Goal: Register for event/course: Sign up to attend an event or enroll in a course

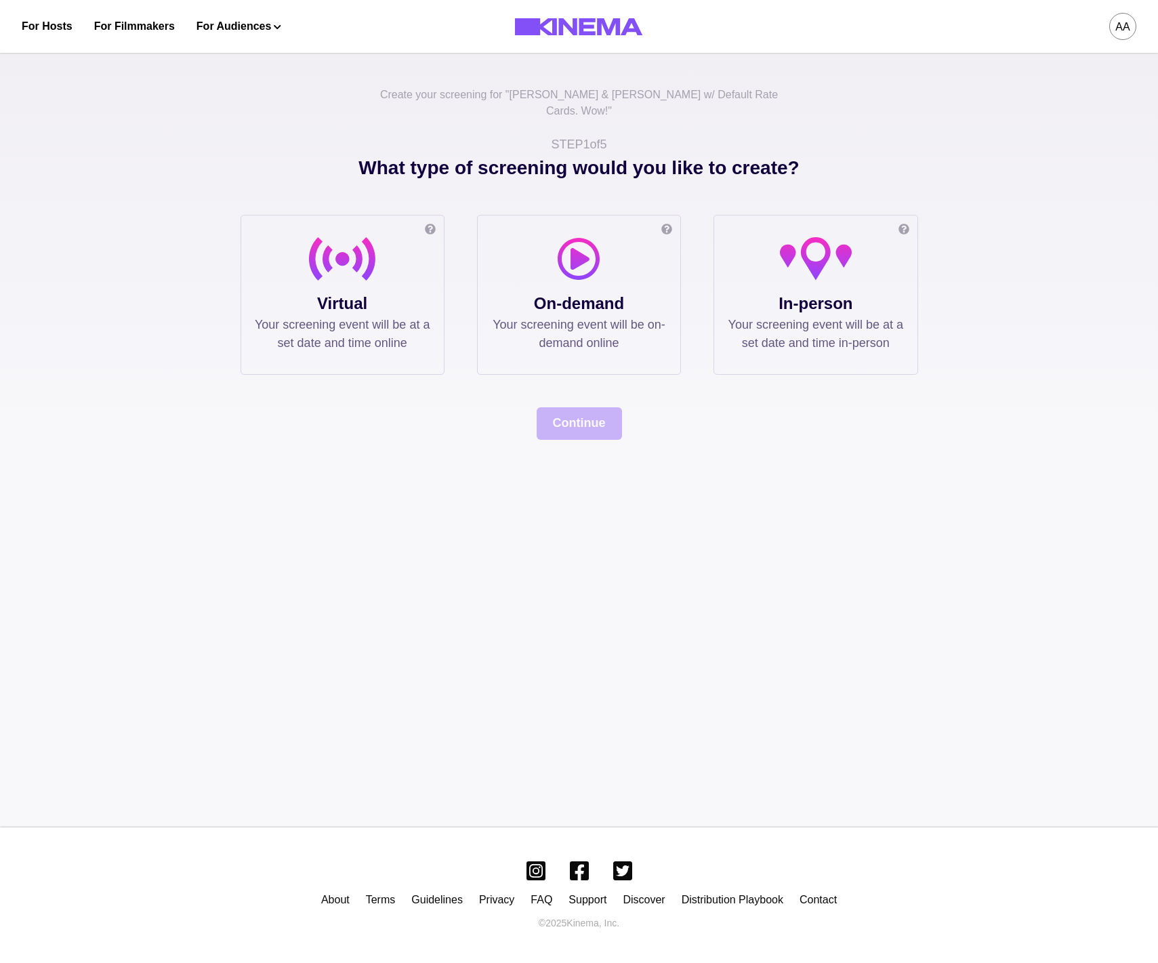
drag, startPoint x: 342, startPoint y: 270, endPoint x: 360, endPoint y: 293, distance: 28.5
click at [343, 270] on div at bounding box center [342, 264] width 175 height 54
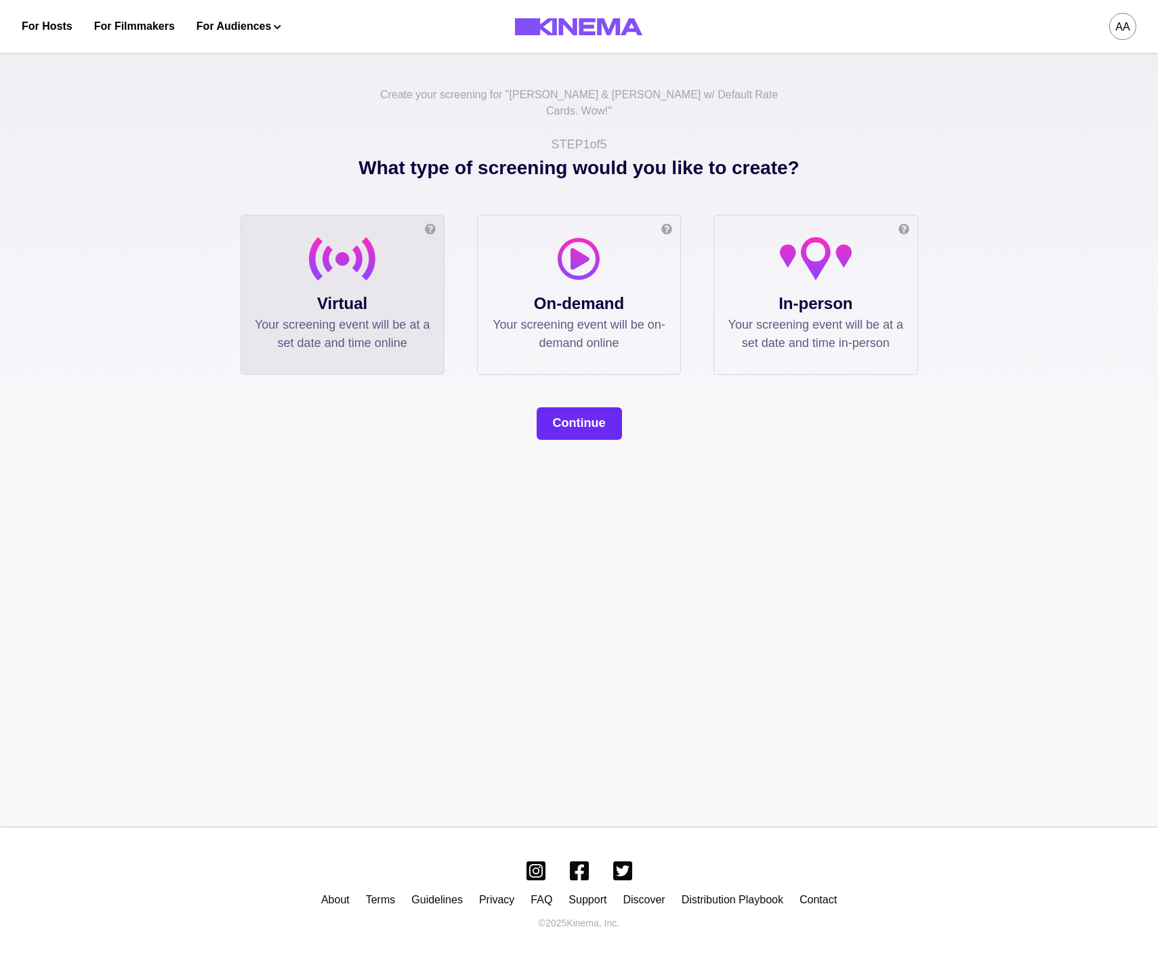
click at [579, 407] on button "Continue" at bounding box center [579, 423] width 85 height 33
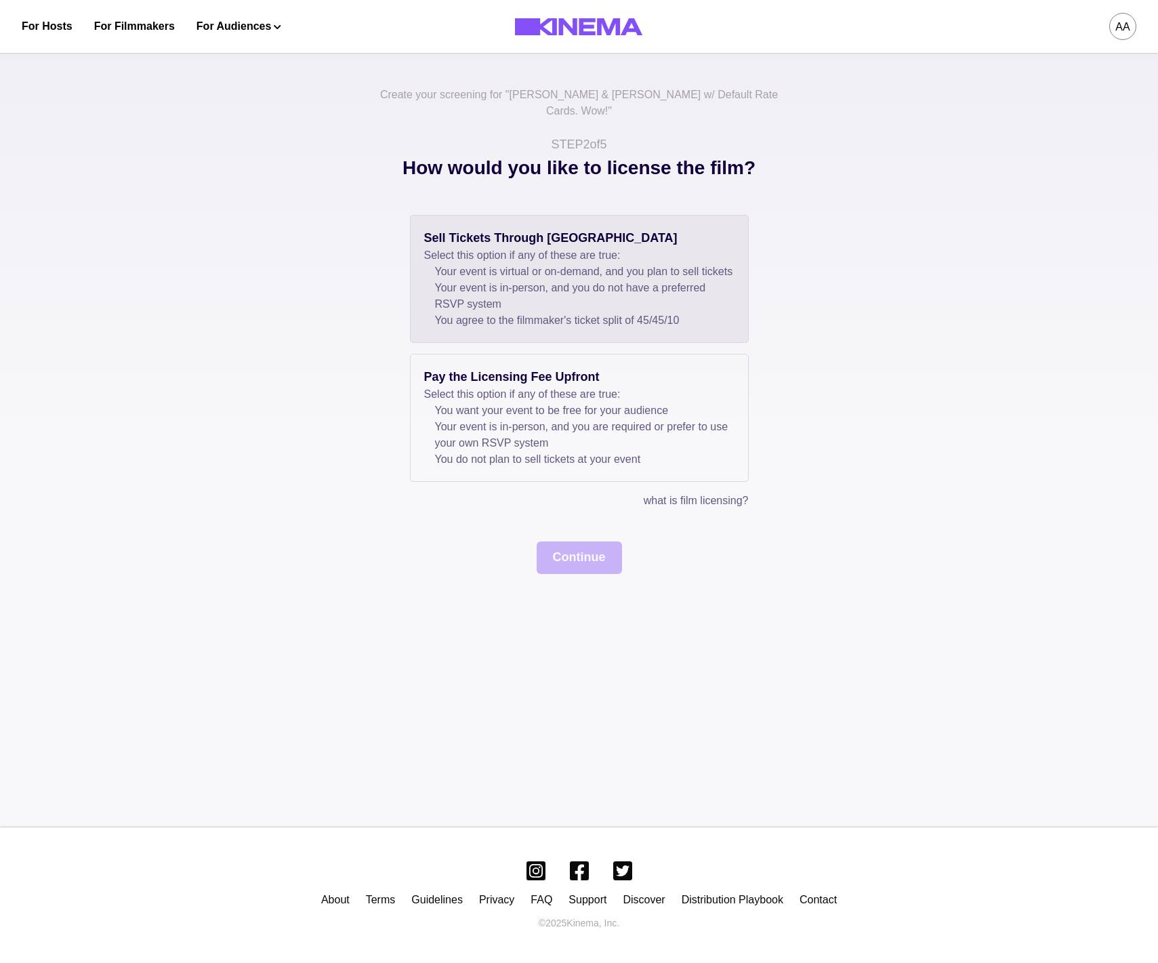
click at [482, 329] on div "Sell Tickets Through Kinema Select this option if any of these are true: Your e…" at bounding box center [579, 279] width 339 height 128
drag, startPoint x: 569, startPoint y: 529, endPoint x: 572, endPoint y: 537, distance: 8.2
click at [569, 529] on div "Sell Tickets Through Kinema Select this option if any of these are true: Your e…" at bounding box center [578, 394] width 677 height 359
drag, startPoint x: 579, startPoint y: 559, endPoint x: 576, endPoint y: 532, distance: 26.6
click at [579, 559] on button "Continue" at bounding box center [579, 557] width 85 height 33
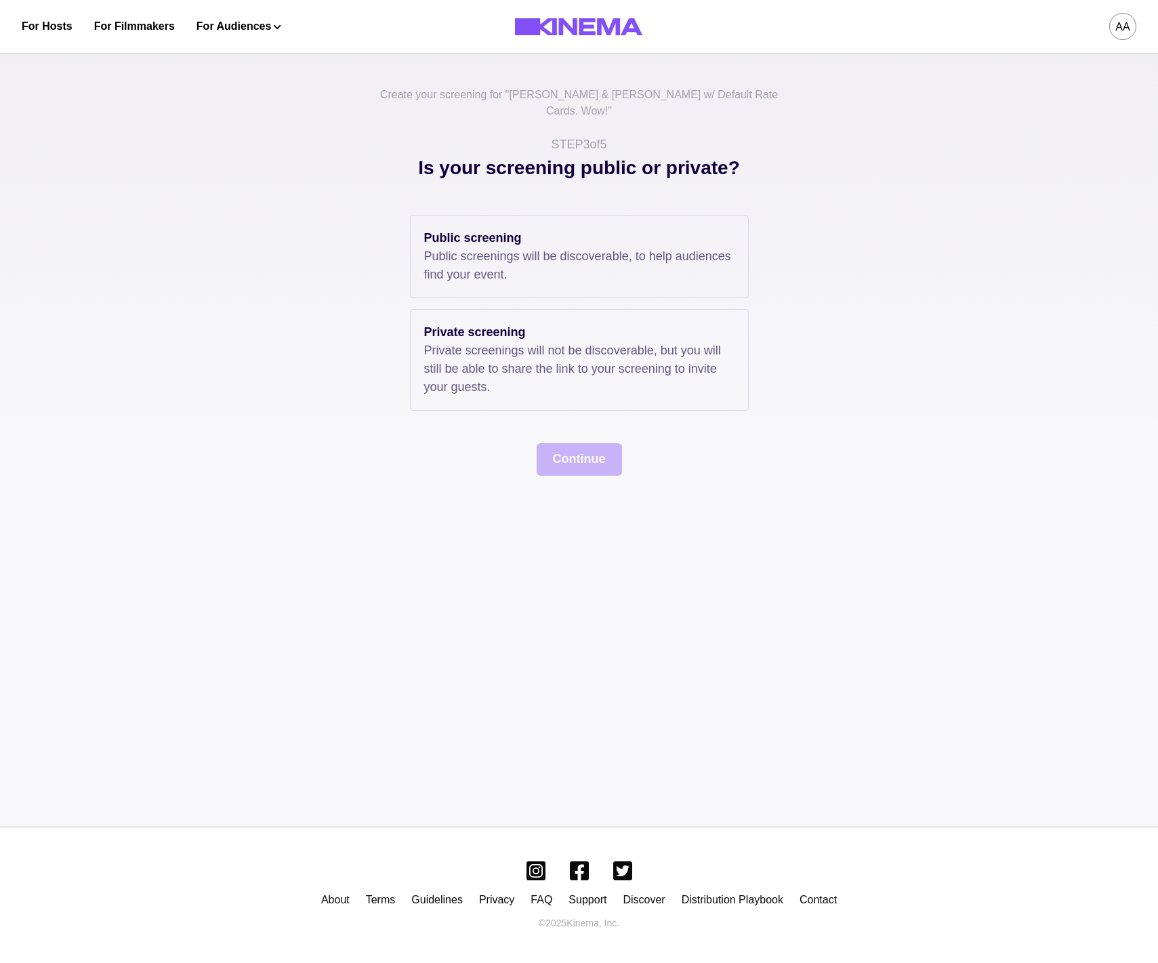
click at [514, 290] on div "Public screening Public screenings will be discoverable, to help audiences find…" at bounding box center [579, 313] width 339 height 196
click at [543, 405] on div "Public screening Public screenings will be discoverable, to help audiences find…" at bounding box center [578, 345] width 677 height 261
drag, startPoint x: 591, startPoint y: 267, endPoint x: 627, endPoint y: 436, distance: 172.5
click at [592, 267] on p "Public screenings will be discoverable, to help audiences find your event." at bounding box center [579, 265] width 310 height 37
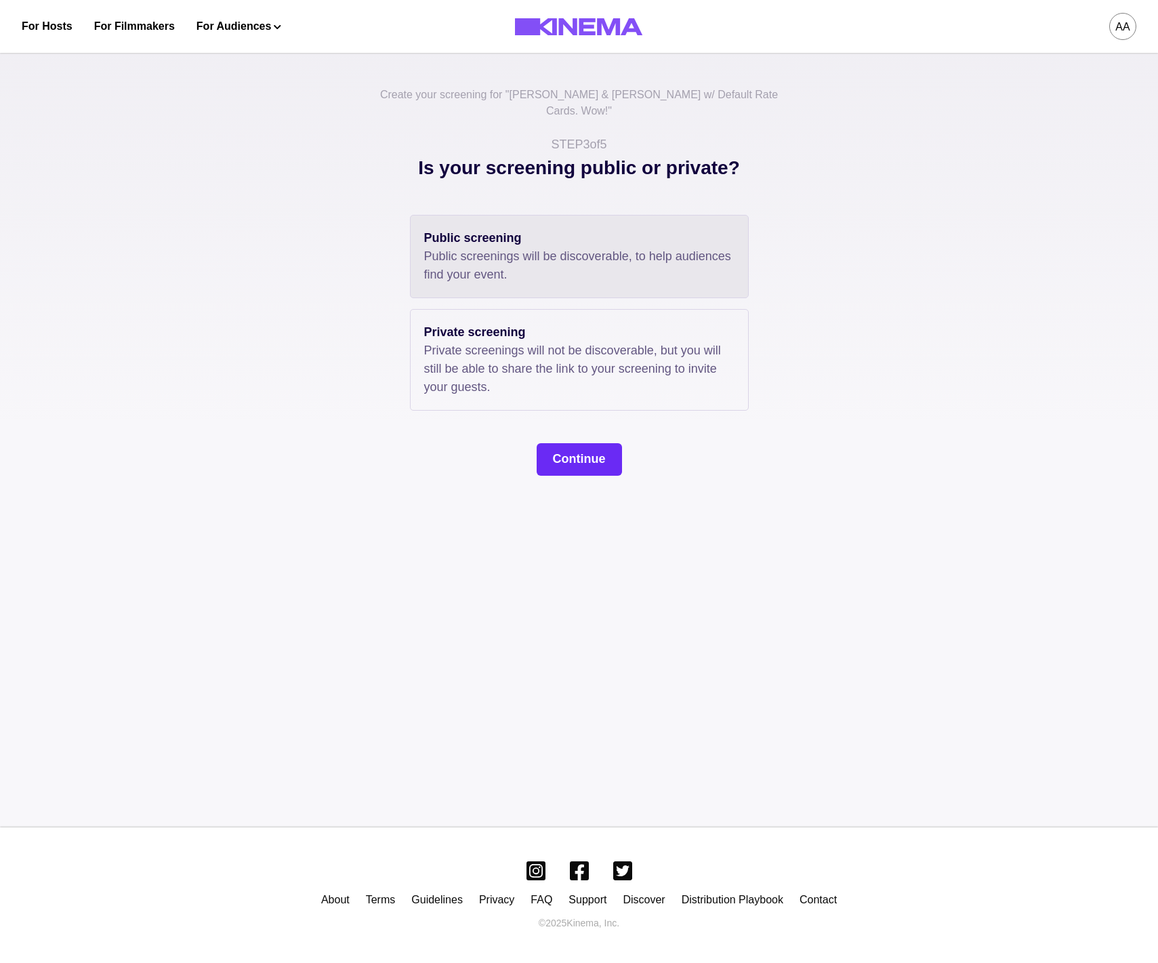
click at [589, 443] on button "Continue" at bounding box center [579, 459] width 85 height 33
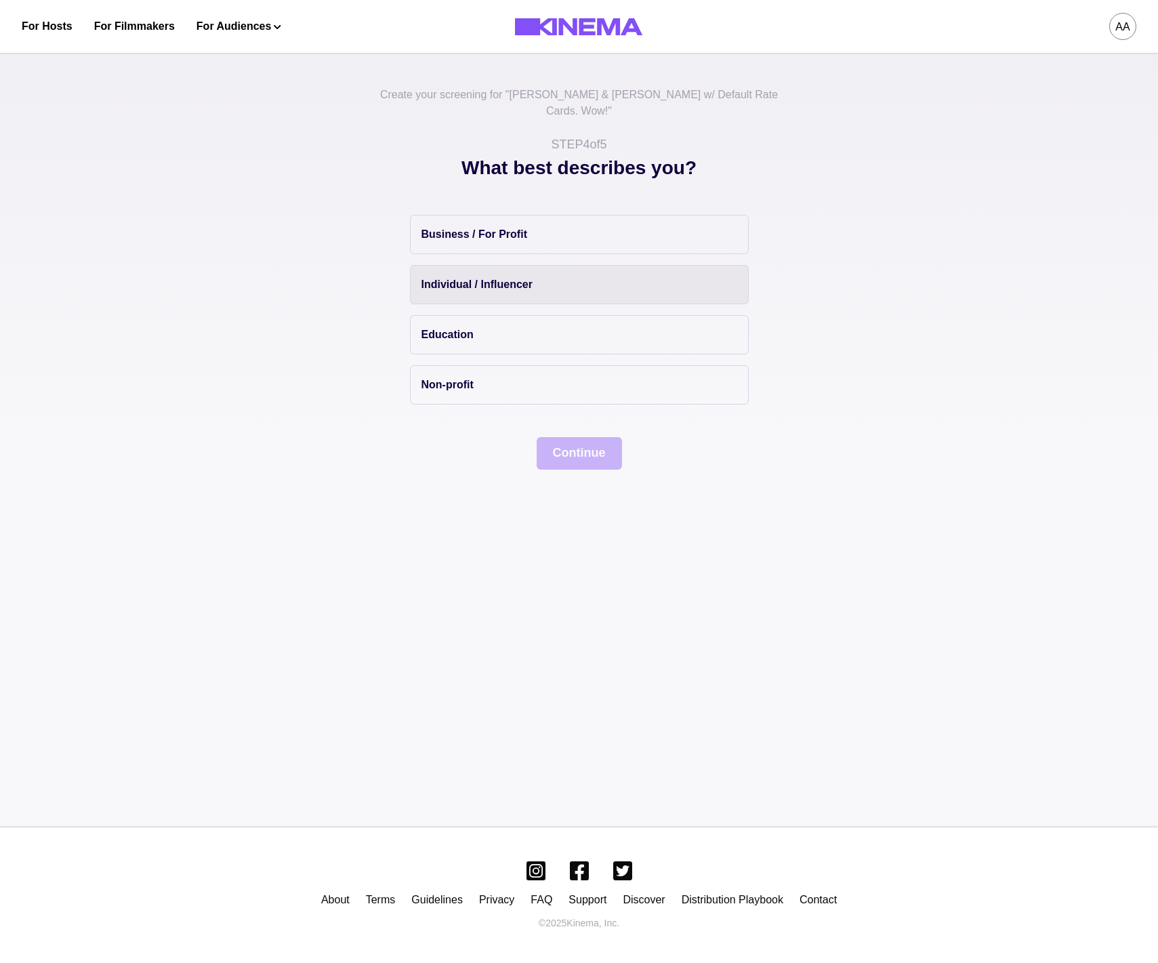
click at [469, 265] on button "Individual / Influencer" at bounding box center [579, 284] width 339 height 39
drag, startPoint x: 579, startPoint y: 463, endPoint x: 576, endPoint y: 453, distance: 10.5
click at [578, 461] on div "Create your screening for " Allan & Suzi w/ Default Rate Cards. Wow! " STEP 4 o…" at bounding box center [579, 435] width 1158 height 784
click at [575, 453] on button "Continue" at bounding box center [579, 453] width 85 height 33
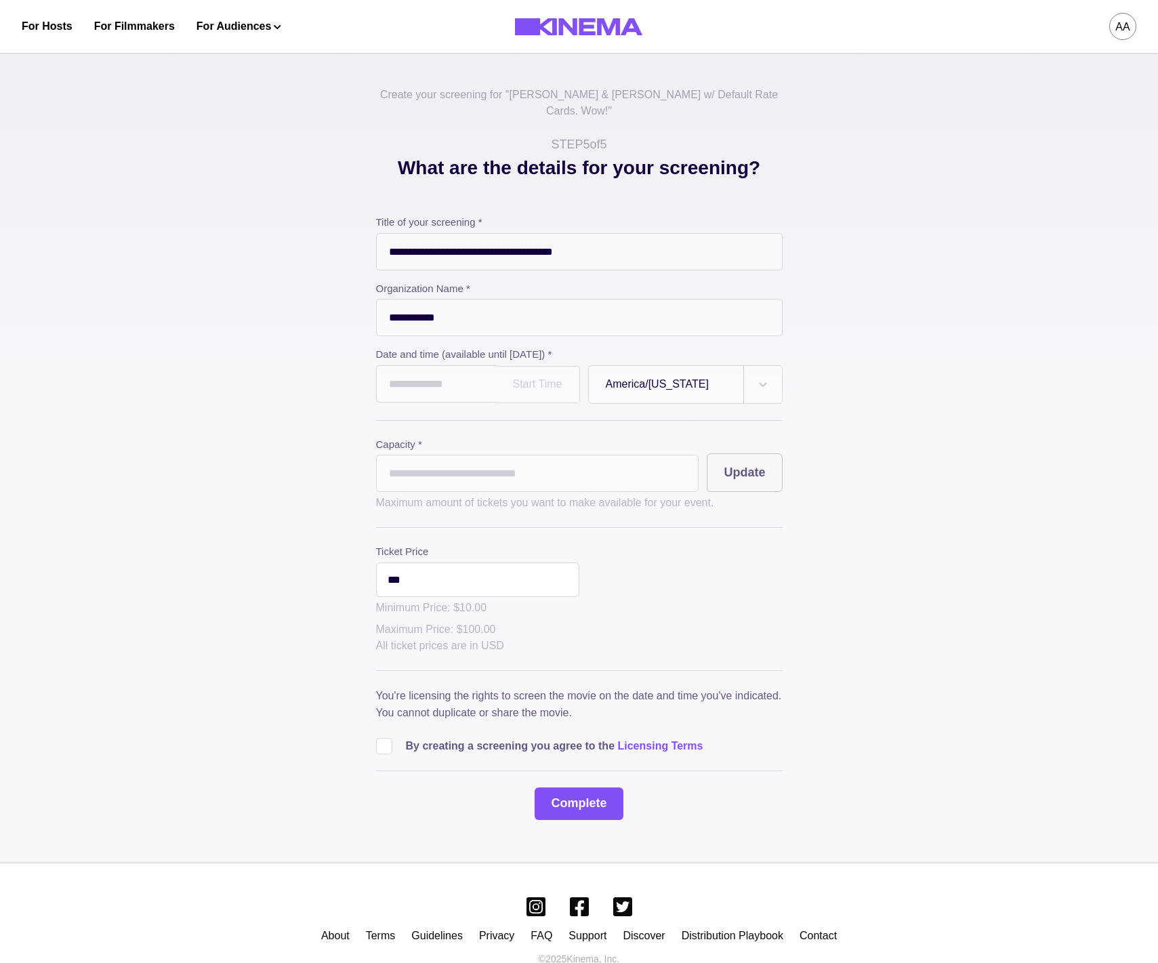
click at [436, 299] on input "**********" at bounding box center [579, 317] width 406 height 37
click at [442, 387] on input "text" at bounding box center [436, 383] width 121 height 37
click at [479, 486] on td "17" at bounding box center [466, 495] width 25 height 19
type input "**********"
click at [461, 472] on input "*" at bounding box center [537, 473] width 323 height 37
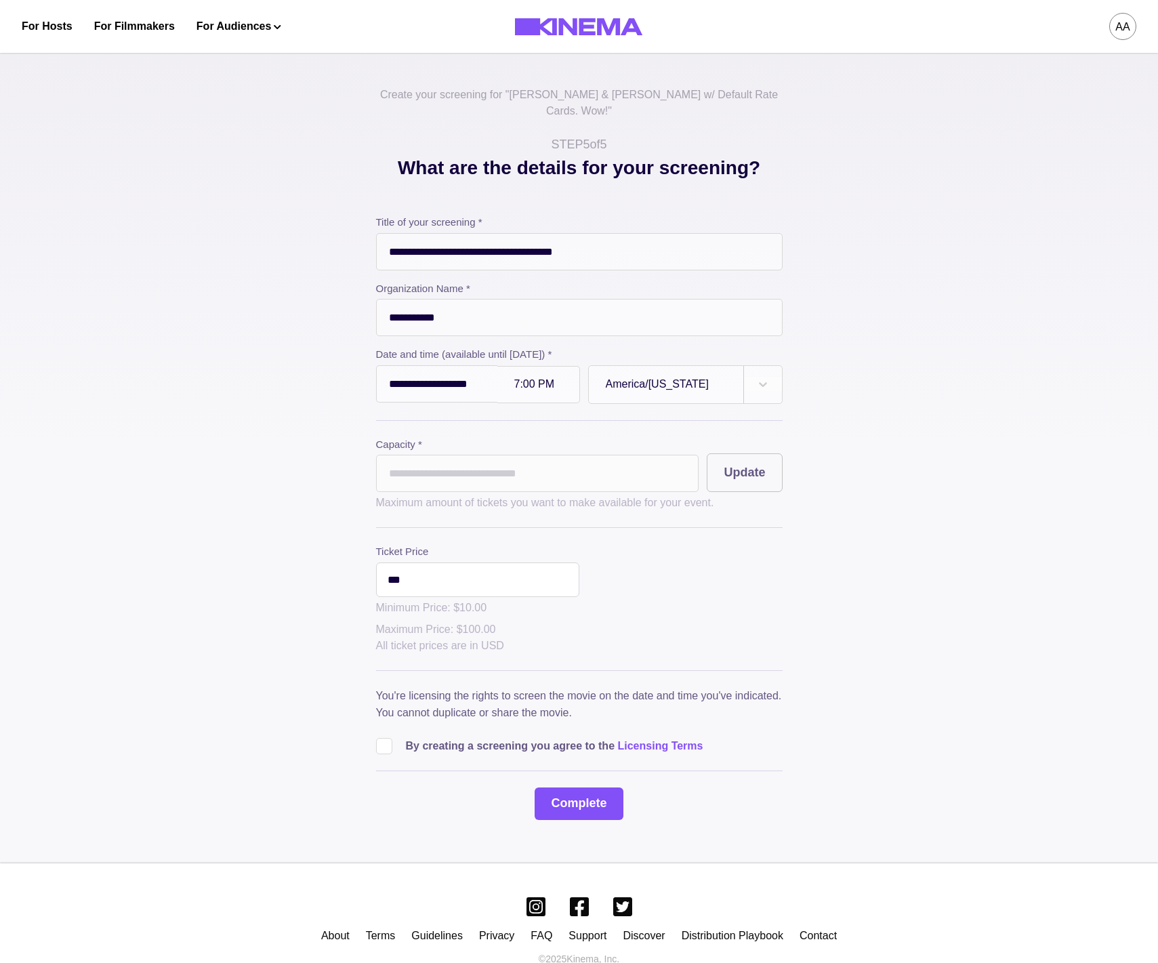
type input "**"
drag, startPoint x: 387, startPoint y: 738, endPoint x: 509, endPoint y: 789, distance: 131.8
click at [387, 738] on span at bounding box center [384, 746] width 16 height 16
drag, startPoint x: 528, startPoint y: 798, endPoint x: 565, endPoint y: 786, distance: 39.0
click at [531, 798] on div "**********" at bounding box center [579, 517] width 406 height 605
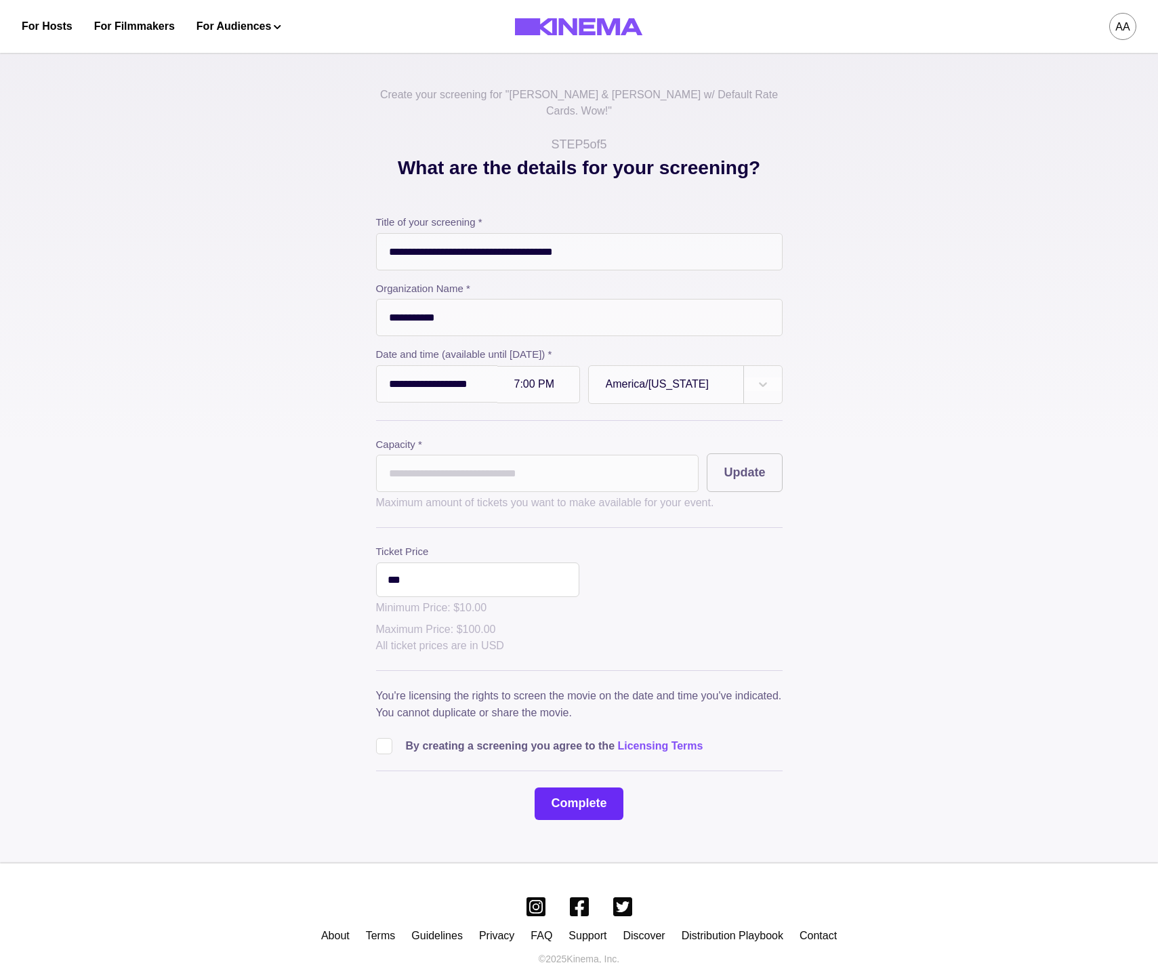
click at [565, 787] on button "Complete" at bounding box center [578, 803] width 88 height 33
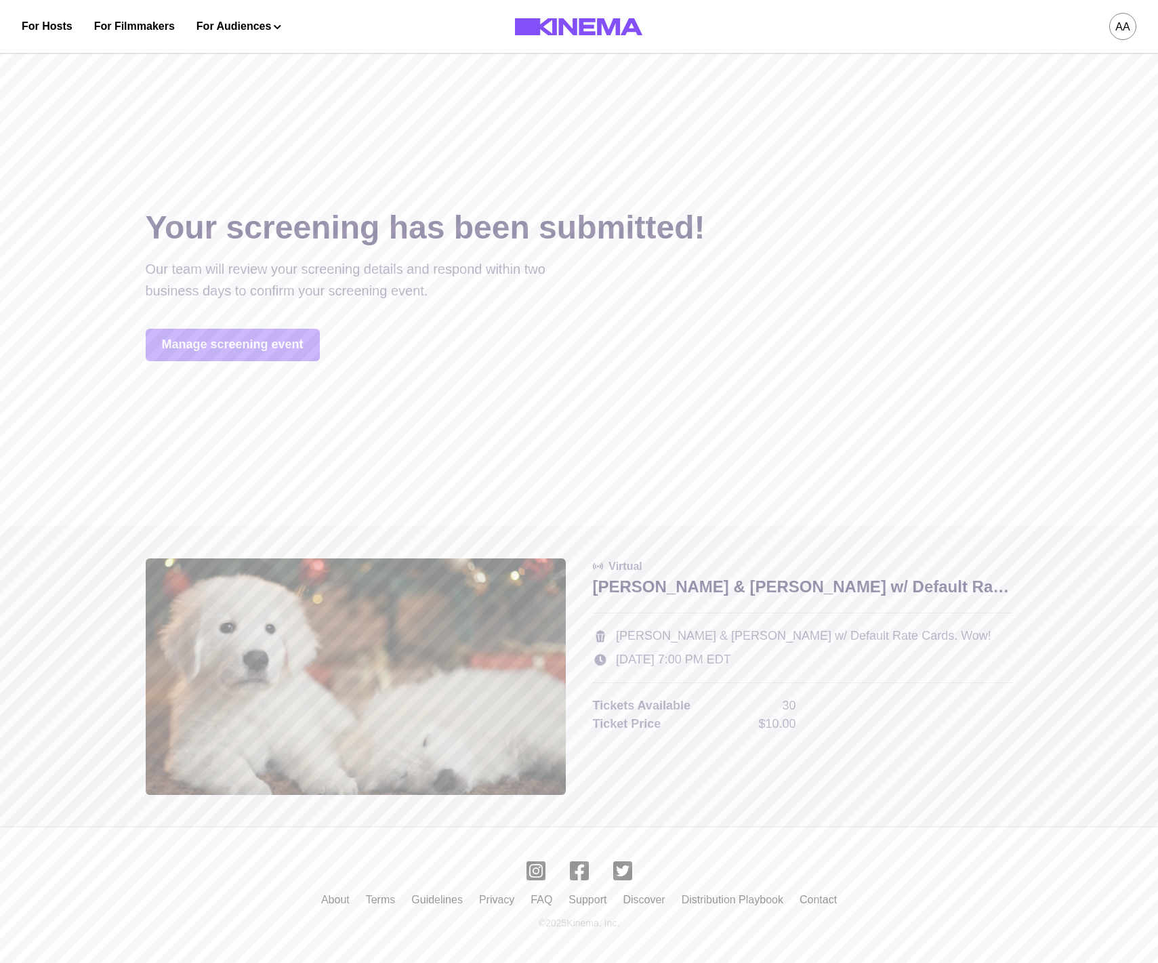
click at [248, 361] on div at bounding box center [579, 481] width 1158 height 963
click at [242, 348] on link "Manage screening event" at bounding box center [233, 345] width 174 height 33
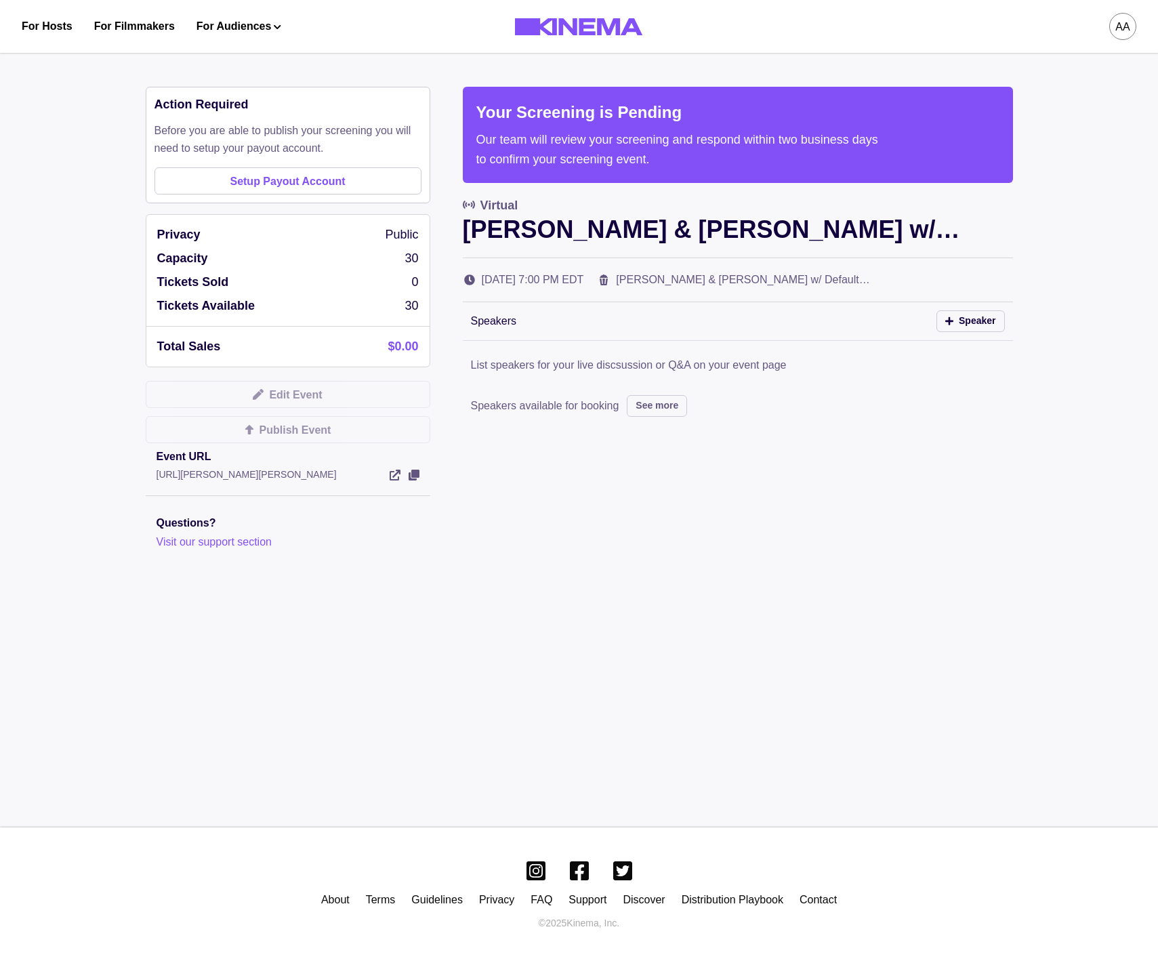
click at [258, 186] on link "Setup Payout Account" at bounding box center [287, 180] width 267 height 27
drag, startPoint x: 153, startPoint y: 132, endPoint x: 257, endPoint y: 135, distance: 103.7
click at [257, 135] on div "Action Required Before you are able to publish your screening you will need to …" at bounding box center [288, 145] width 285 height 117
copy p "Before you are able t"
click at [302, 185] on link "Setup Payout Account" at bounding box center [287, 180] width 267 height 27
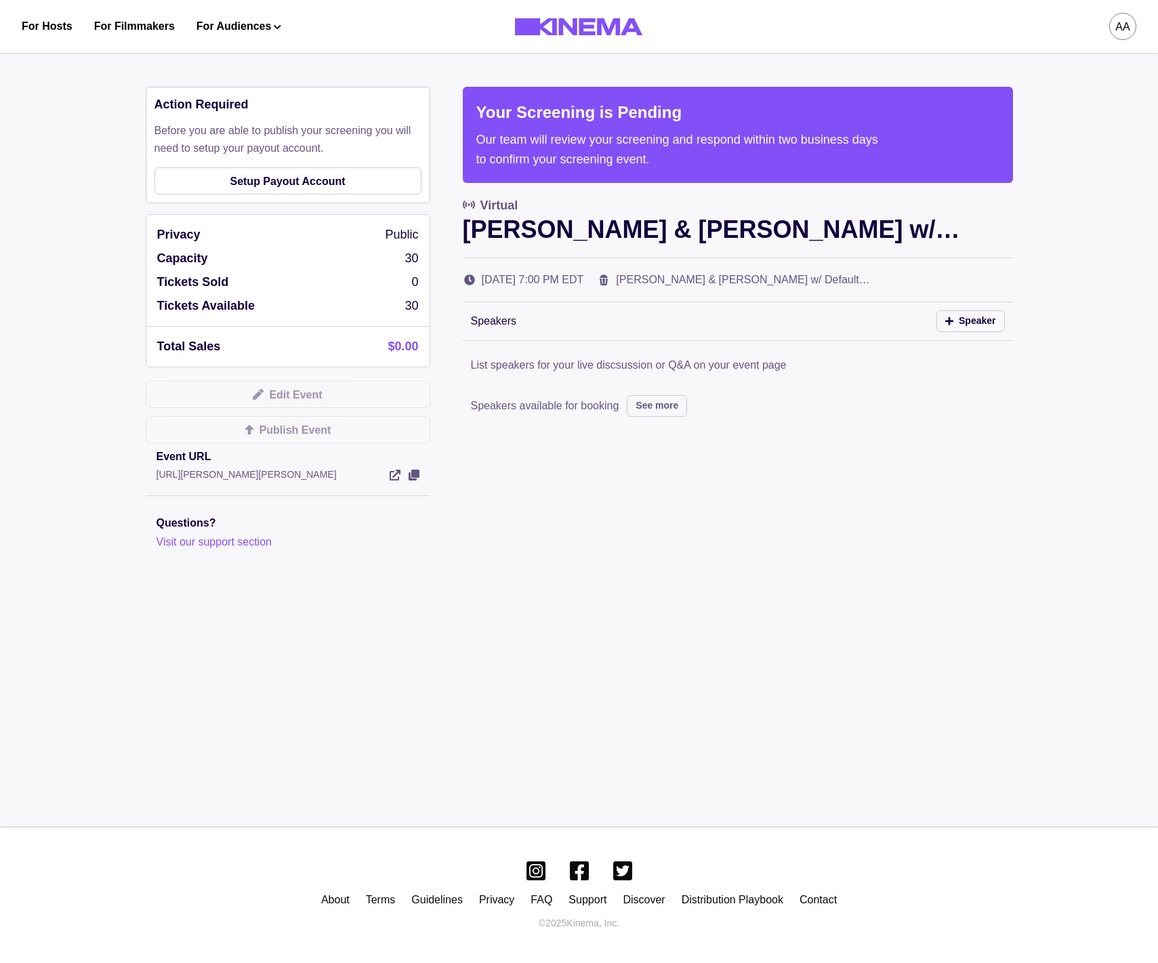
click at [1132, 29] on div "aa" at bounding box center [1122, 26] width 27 height 27
click at [1013, 74] on div "Dashboard" at bounding box center [1052, 77] width 148 height 38
click at [240, 161] on div "Action Required Before you are able to publish your screening you will need to …" at bounding box center [288, 145] width 285 height 117
click at [240, 174] on link "Setup Payout Account" at bounding box center [287, 180] width 267 height 27
drag, startPoint x: 457, startPoint y: 573, endPoint x: 437, endPoint y: 537, distance: 41.3
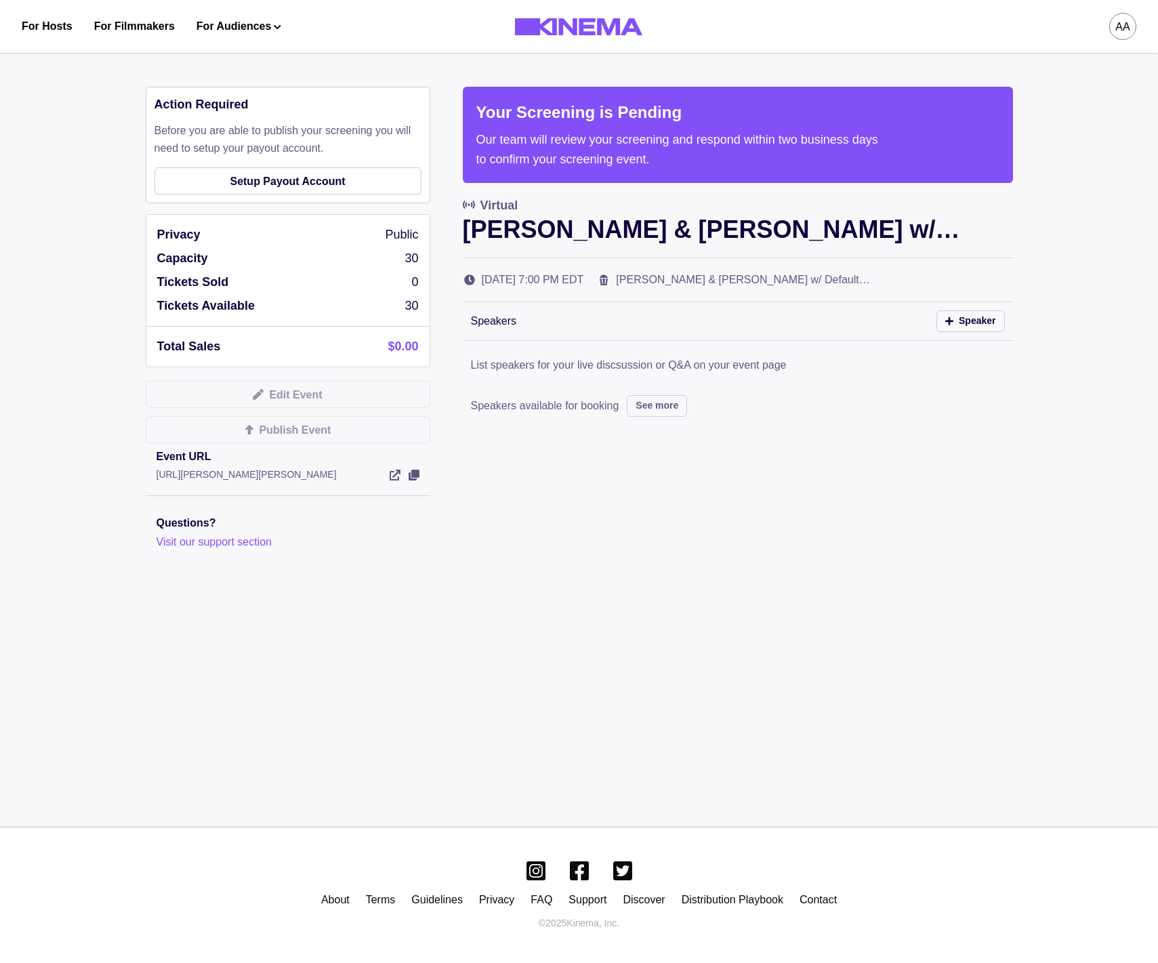
click at [457, 573] on div "Action Required Before you are able to publish your screening you will need to …" at bounding box center [579, 377] width 867 height 581
click at [219, 197] on div "Action Required Before you are able to publish your screening you will need to …" at bounding box center [288, 145] width 285 height 117
click at [223, 189] on link "Setup Payout Account" at bounding box center [287, 180] width 267 height 27
click at [1118, 15] on div "aa" at bounding box center [1122, 26] width 27 height 27
click at [1050, 150] on div "Logout" at bounding box center [1052, 154] width 148 height 38
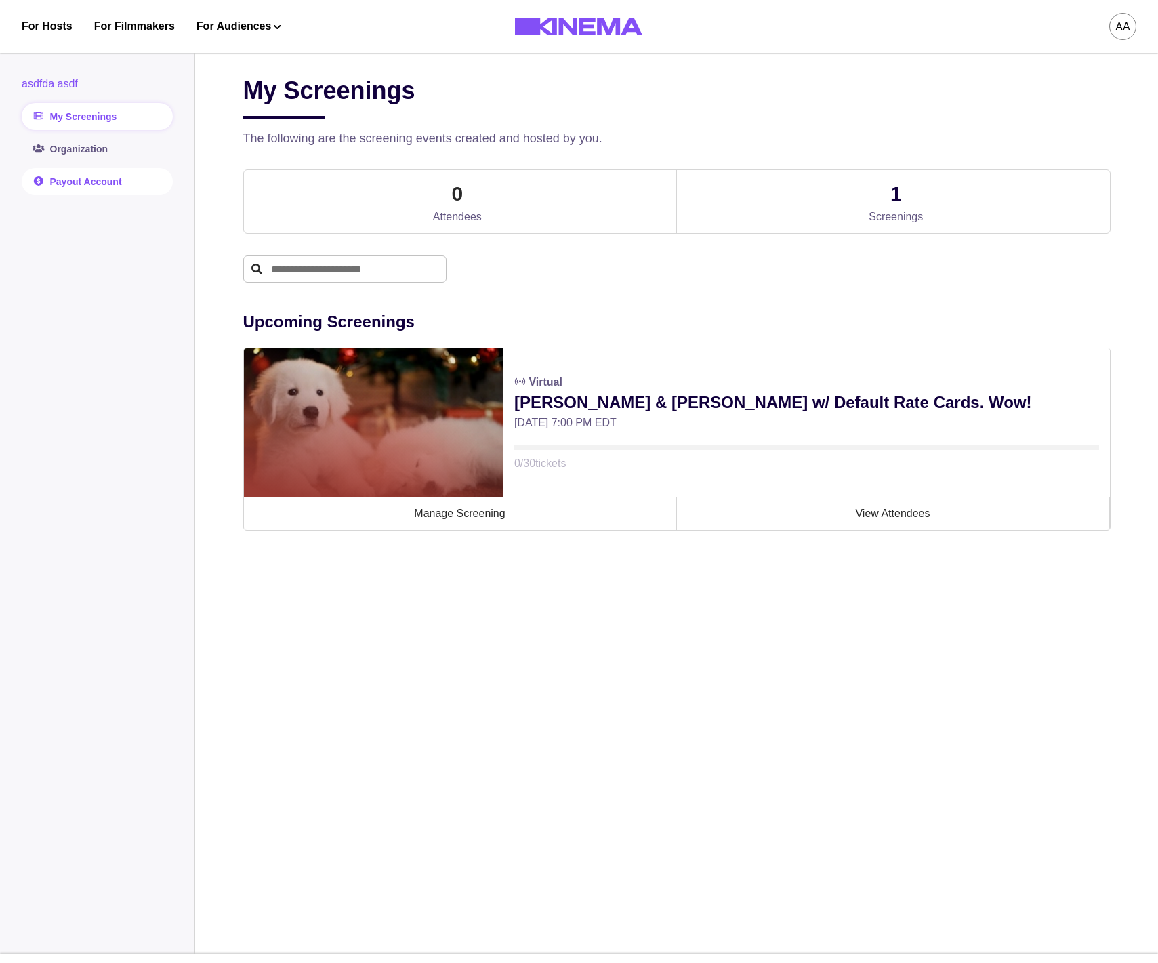
click at [77, 180] on link "Payout Account" at bounding box center [97, 181] width 151 height 27
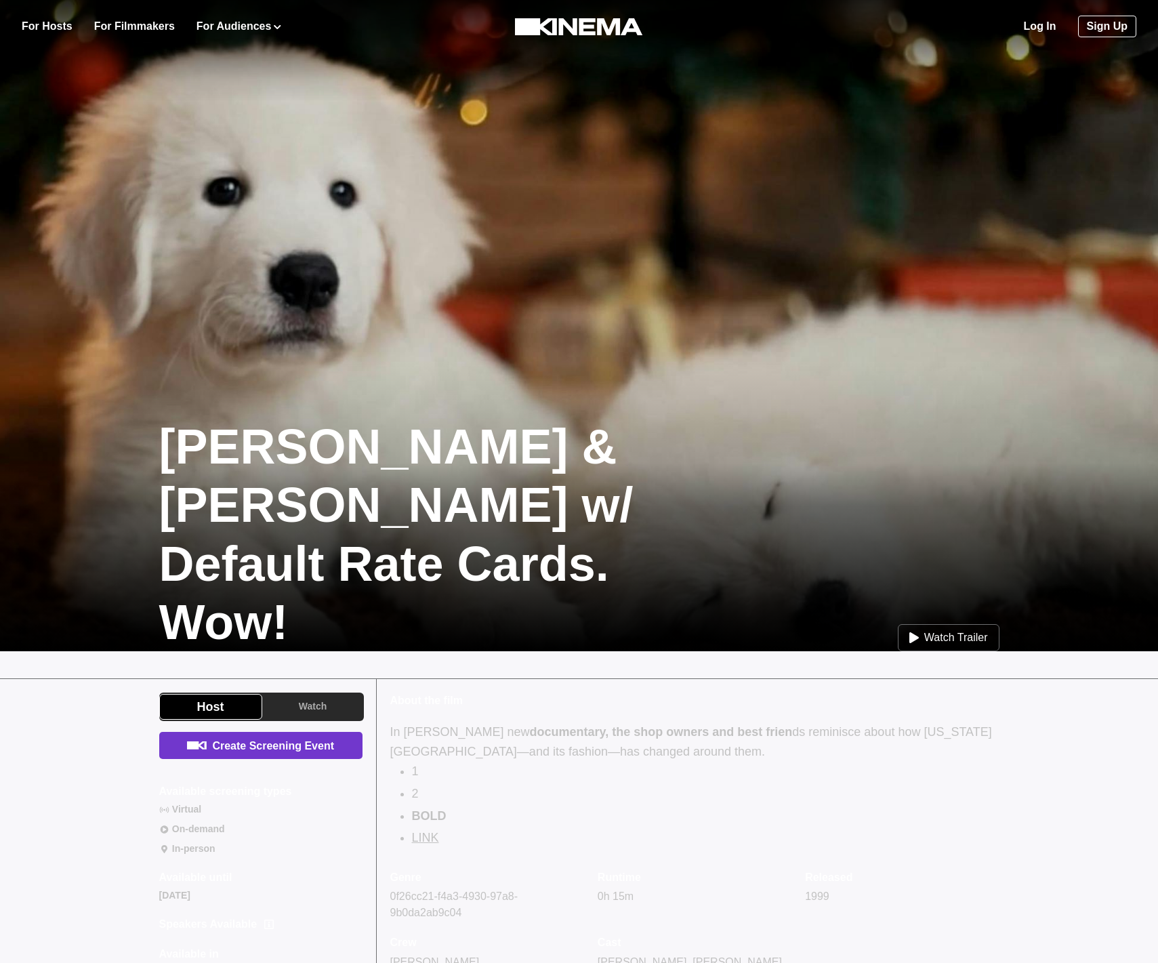
click at [291, 750] on link "Create Screening Event" at bounding box center [260, 745] width 203 height 27
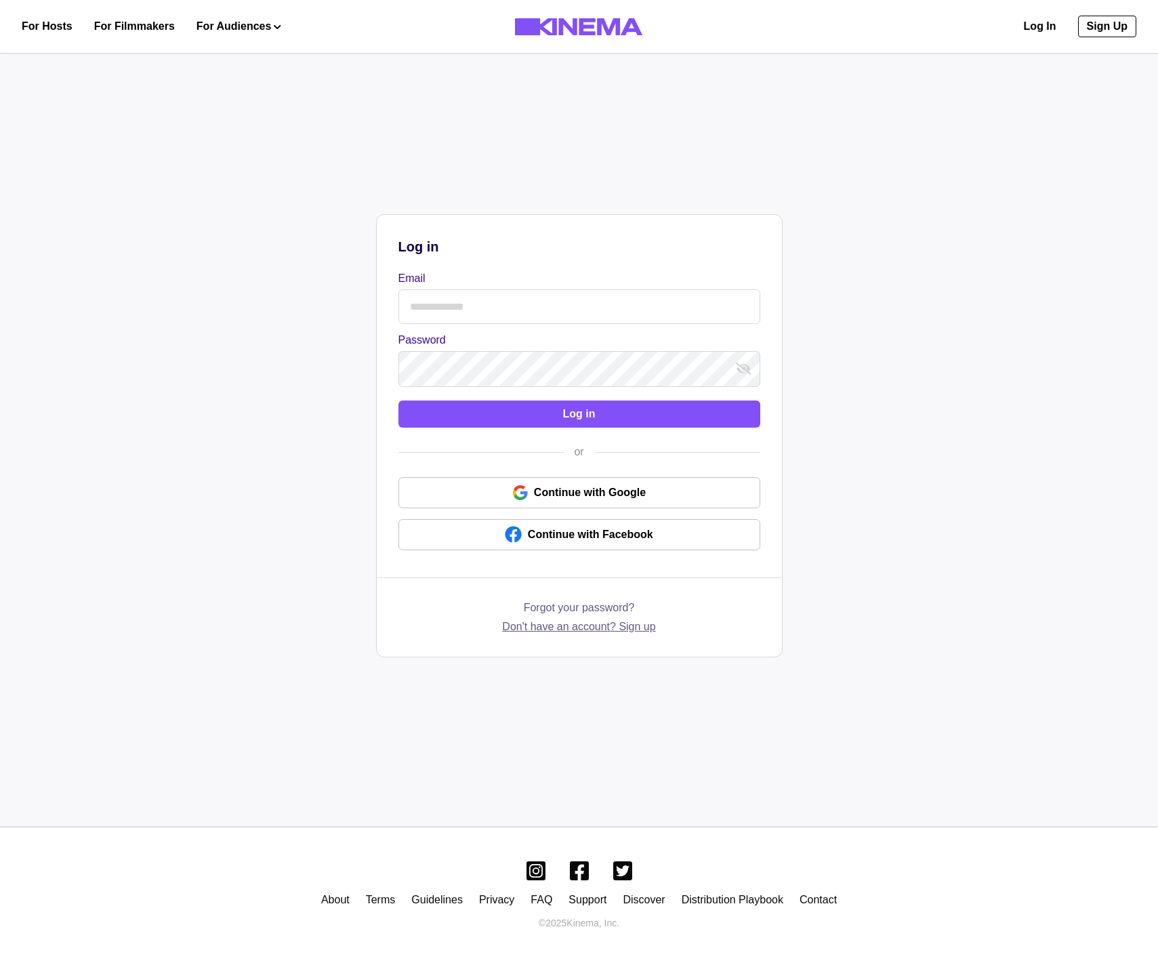
click at [624, 625] on link "Don't have an account? Sign up" at bounding box center [578, 626] width 153 height 16
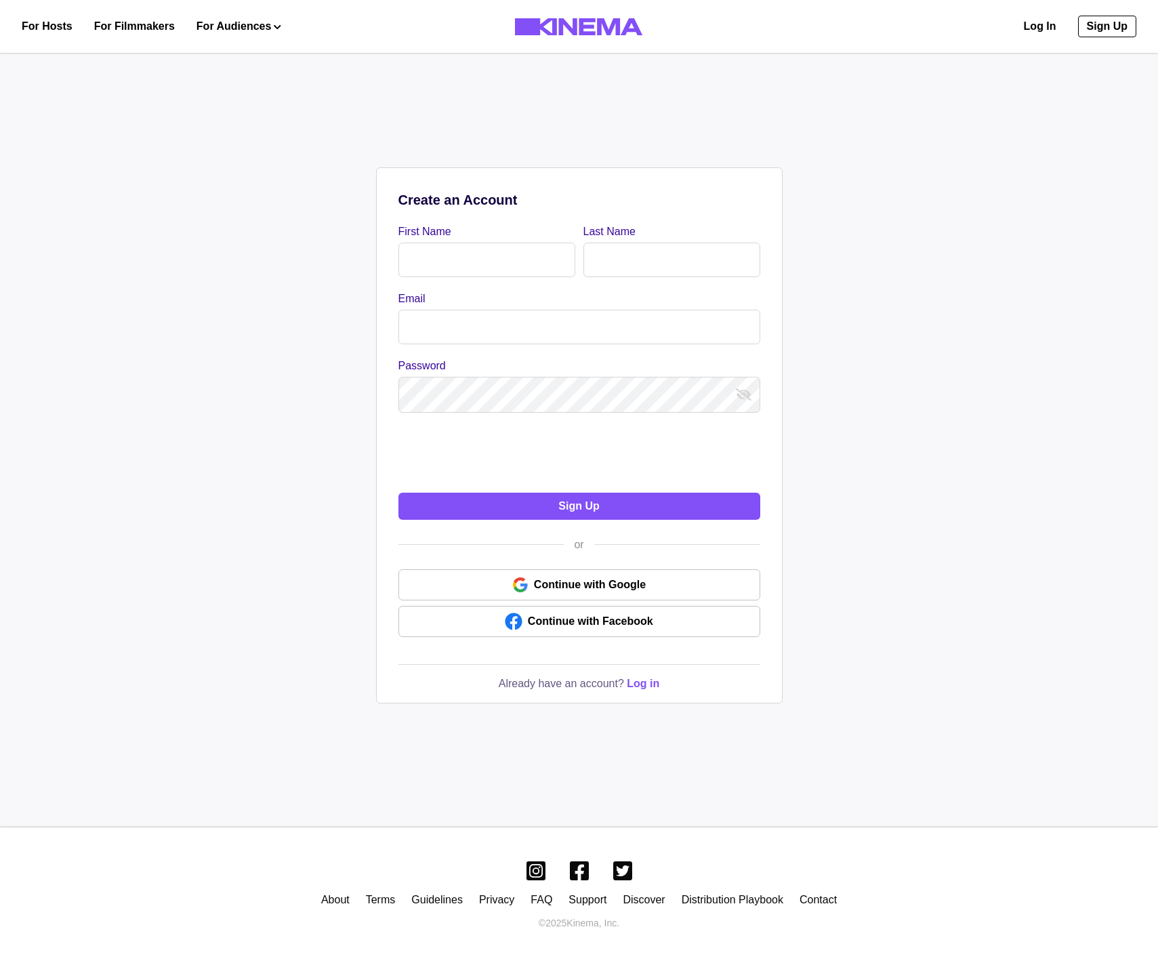
drag, startPoint x: 493, startPoint y: 270, endPoint x: 489, endPoint y: 251, distance: 18.7
click at [492, 266] on div "Create an Account First Name Last Name Email Password Sign Up or Continue with …" at bounding box center [579, 413] width 405 height 490
click at [489, 251] on input "First Name" at bounding box center [486, 260] width 177 height 35
drag, startPoint x: 347, startPoint y: 260, endPoint x: 403, endPoint y: 268, distance: 56.7
click at [358, 264] on div "Create an Account First Name Last Name Email Password Sign Up or Continue with …" at bounding box center [578, 435] width 1141 height 708
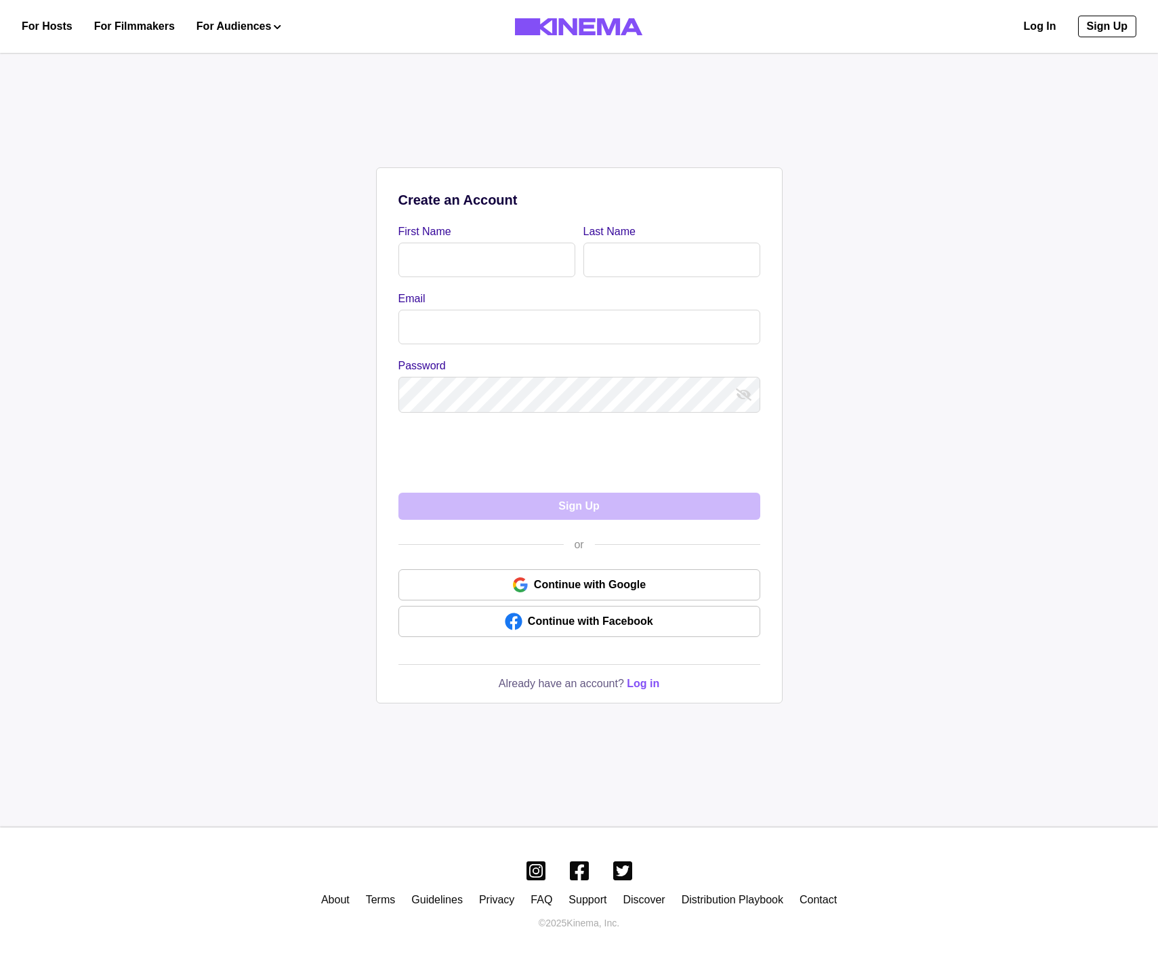
drag, startPoint x: 434, startPoint y: 264, endPoint x: 473, endPoint y: 258, distance: 39.0
click at [435, 264] on input "First Name" at bounding box center [486, 260] width 177 height 35
type input "****"
drag, startPoint x: 648, startPoint y: 260, endPoint x: 610, endPoint y: 266, distance: 37.8
click at [648, 260] on input "Last Name" at bounding box center [671, 260] width 177 height 35
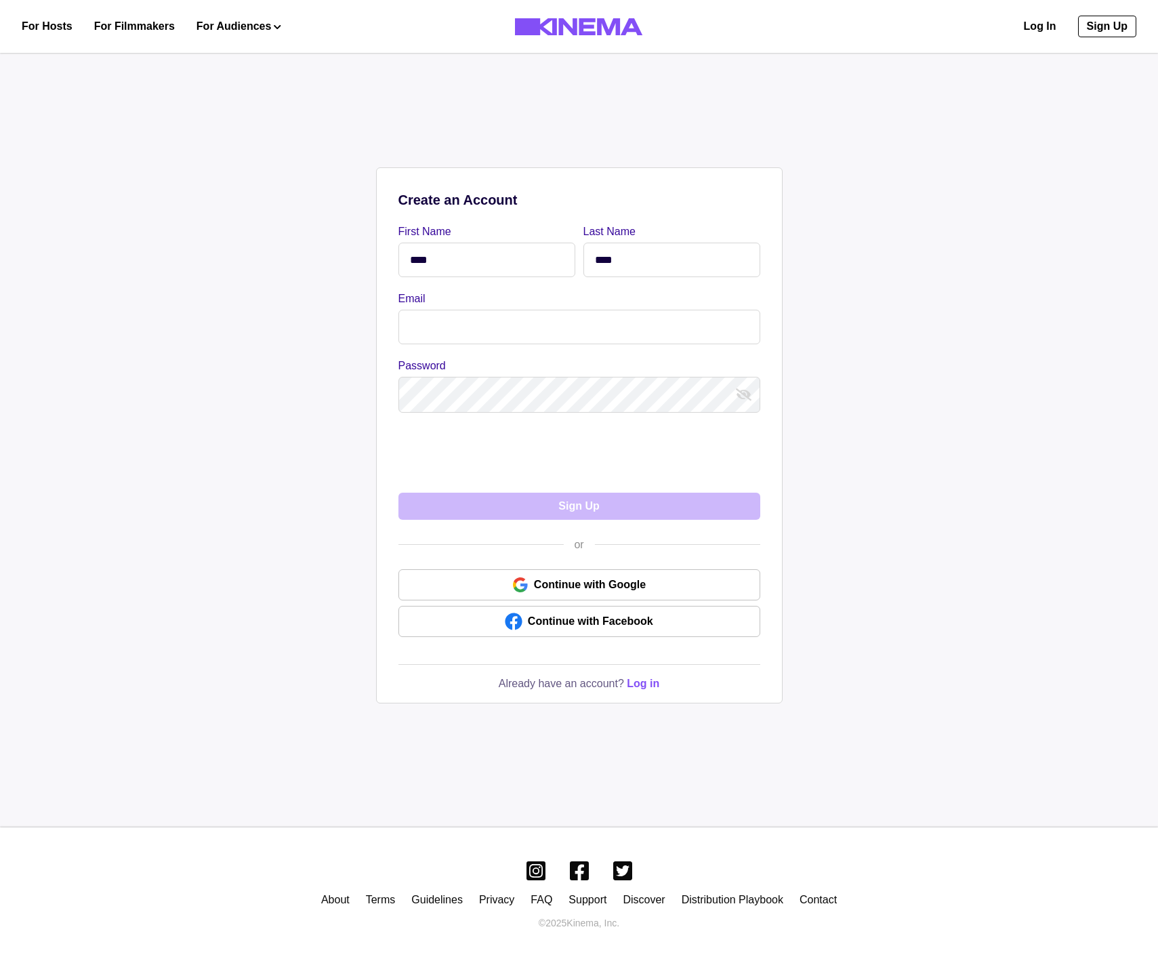
type input "****"
drag, startPoint x: 460, startPoint y: 307, endPoint x: 457, endPoint y: 325, distance: 18.6
click at [460, 307] on div at bounding box center [579, 325] width 362 height 37
click at [461, 324] on input "Email" at bounding box center [579, 327] width 362 height 35
type input "**********"
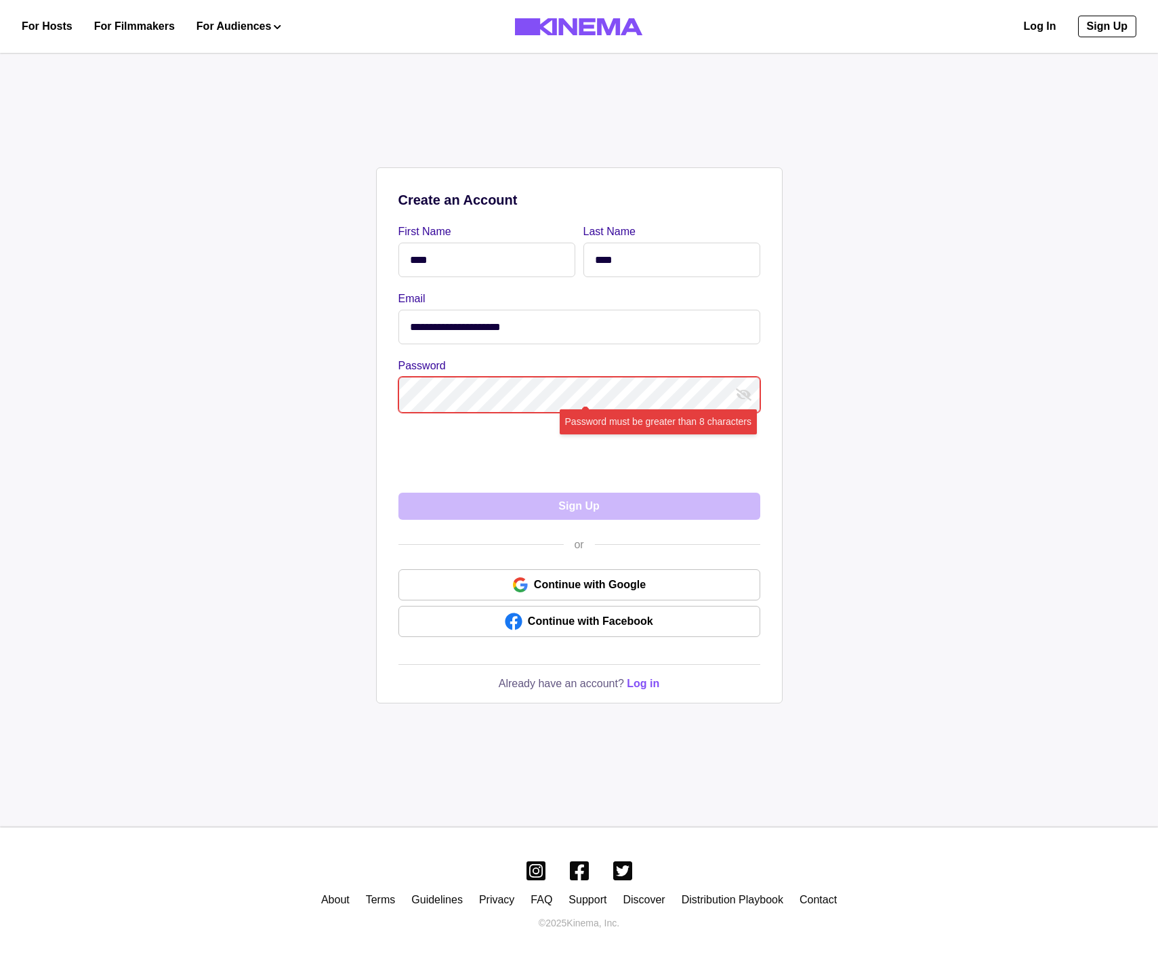
click at [820, 494] on div "**********" at bounding box center [578, 435] width 1141 height 708
drag, startPoint x: 597, startPoint y: 329, endPoint x: 649, endPoint y: 292, distance: 63.2
click at [597, 328] on input "**********" at bounding box center [579, 327] width 362 height 35
drag, startPoint x: 631, startPoint y: 260, endPoint x: 642, endPoint y: 266, distance: 12.4
click at [632, 260] on input "****" at bounding box center [671, 260] width 177 height 35
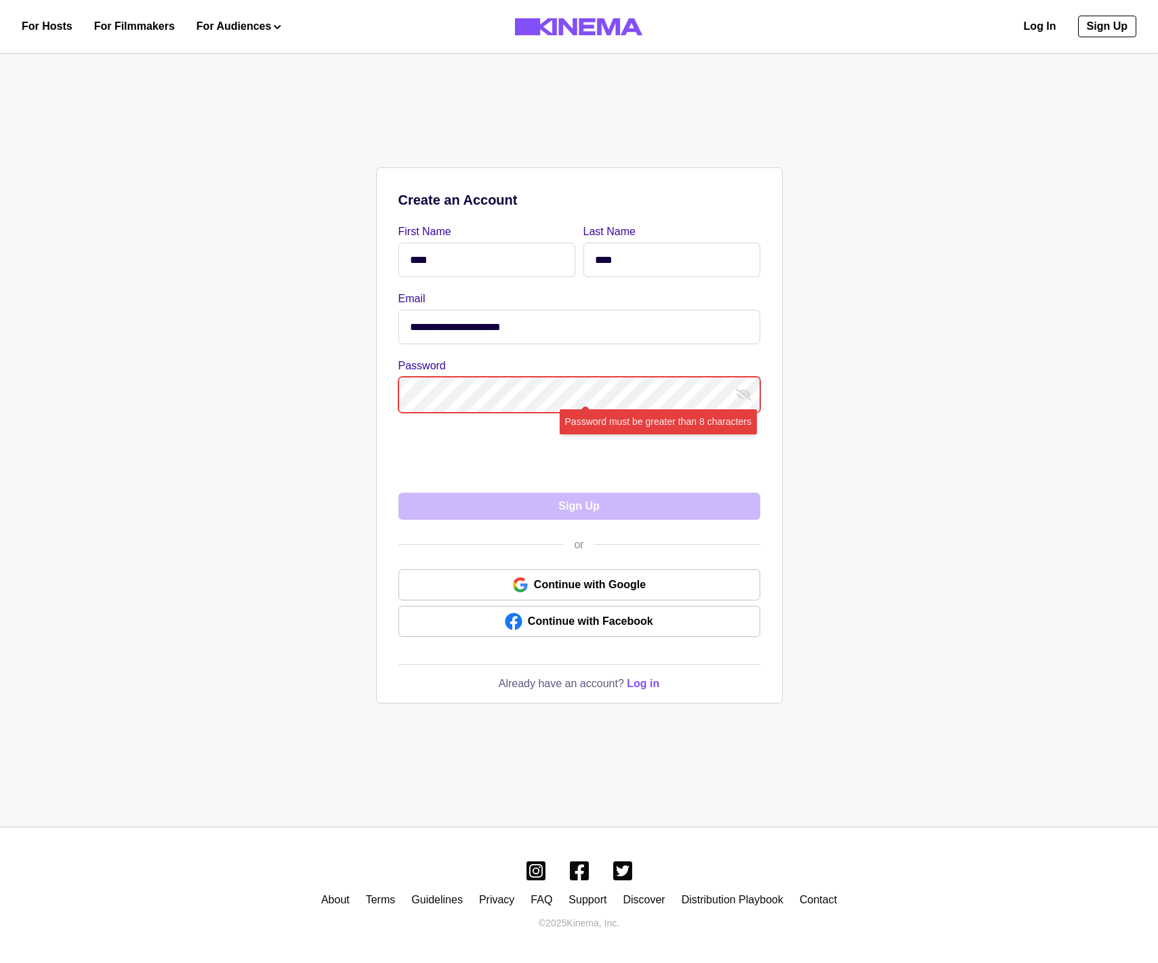
drag, startPoint x: 490, startPoint y: 251, endPoint x: 467, endPoint y: 267, distance: 27.6
click at [490, 251] on input "****" at bounding box center [486, 260] width 177 height 35
click at [449, 373] on label "Password" at bounding box center [575, 366] width 354 height 16
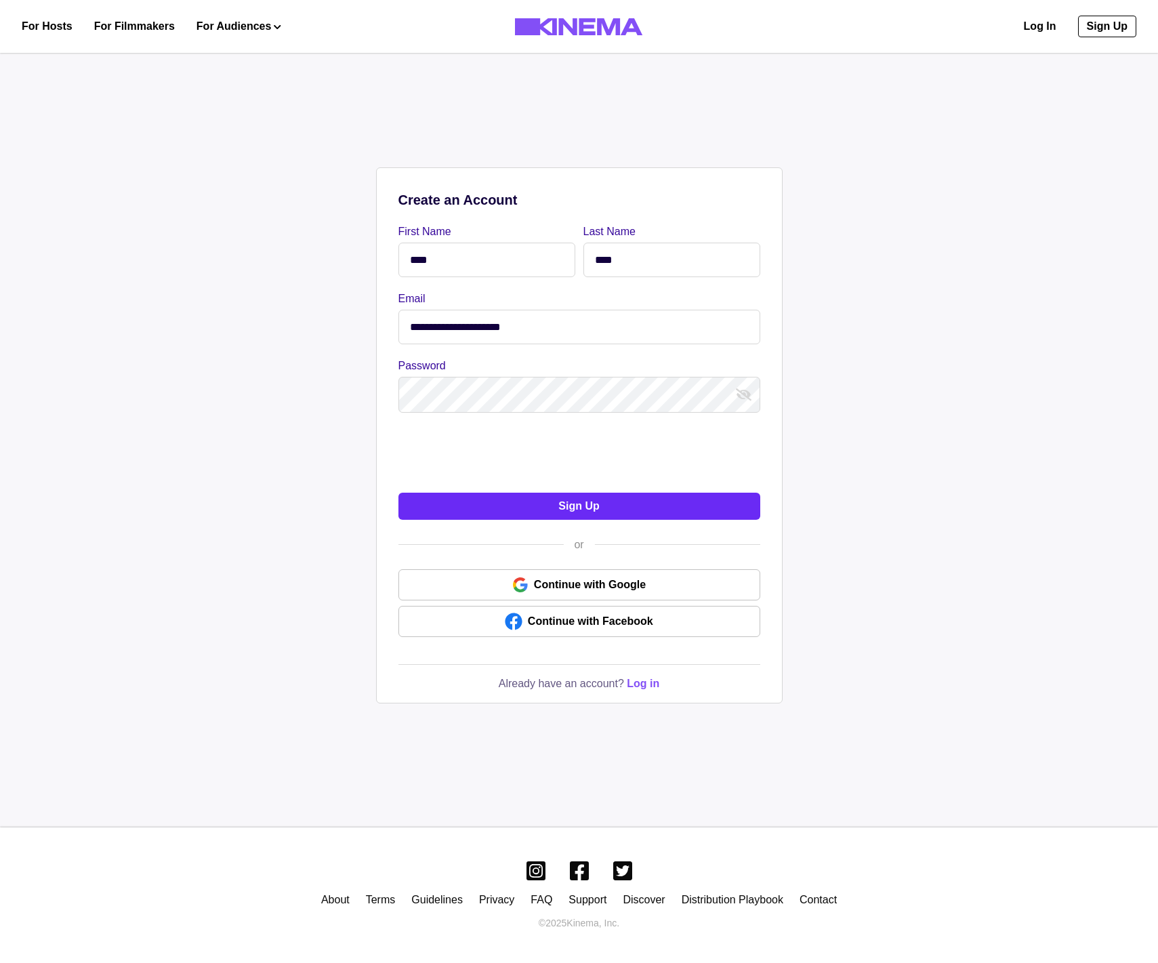
click at [485, 518] on button "Sign Up" at bounding box center [579, 505] width 362 height 27
